Goal: Task Accomplishment & Management: Manage account settings

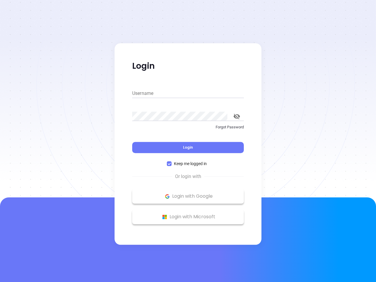
click at [188, 141] on div "Login" at bounding box center [188, 144] width 112 height 18
click at [188, 93] on input "Username" at bounding box center [188, 93] width 112 height 9
click at [237, 116] on icon "toggle password visibility" at bounding box center [237, 117] width 6 height 6
click at [188, 147] on span "Login" at bounding box center [188, 147] width 10 height 5
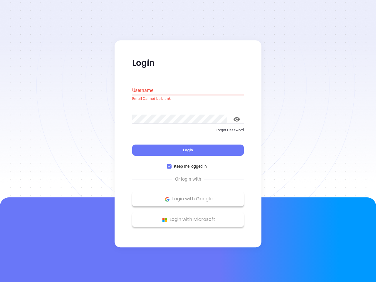
click at [188, 164] on span "Keep me logged in" at bounding box center [191, 166] width 38 height 6
click at [172, 164] on input "Keep me logged in" at bounding box center [169, 166] width 5 height 5
checkbox input "false"
click at [188, 196] on p "Login with Google" at bounding box center [188, 199] width 106 height 9
click at [188, 217] on p "Login with Microsoft" at bounding box center [188, 219] width 106 height 9
